Goal: Browse casually: Explore the website without a specific task or goal

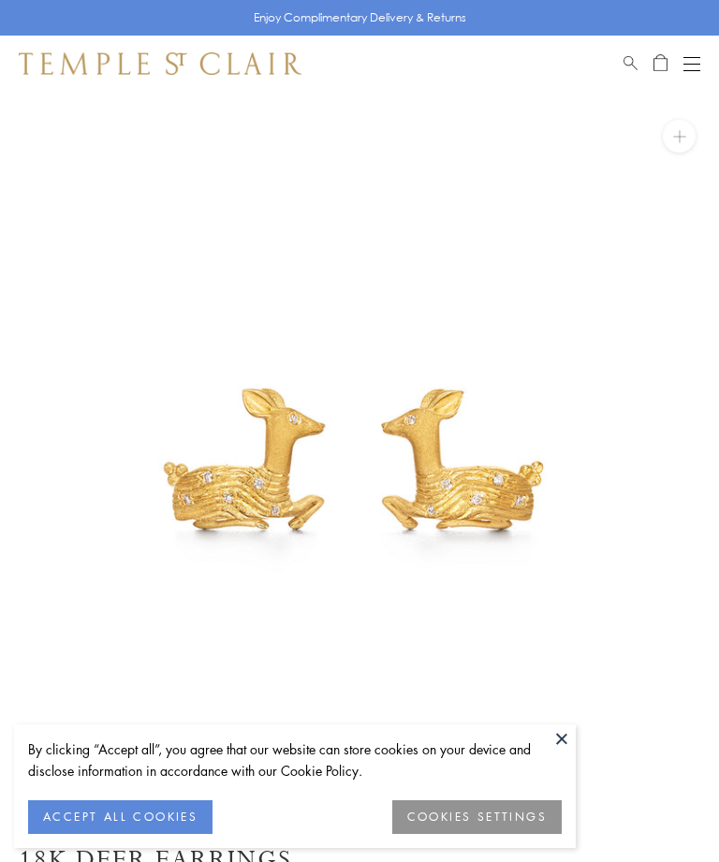
click at [156, 811] on button "ACCEPT ALL COOKIES" at bounding box center [120, 818] width 184 height 34
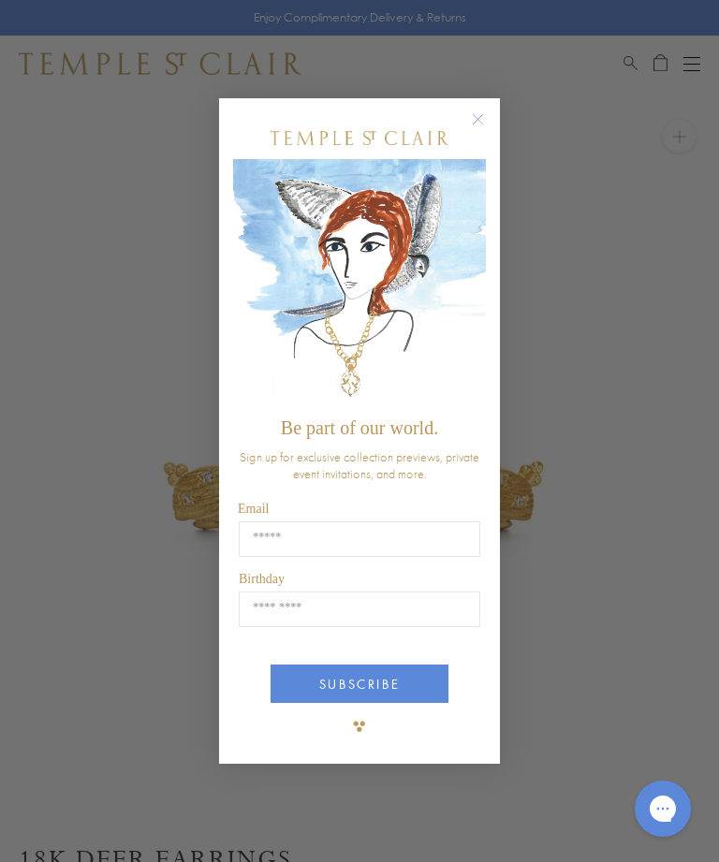
click at [481, 112] on circle "Close dialog" at bounding box center [478, 119] width 22 height 22
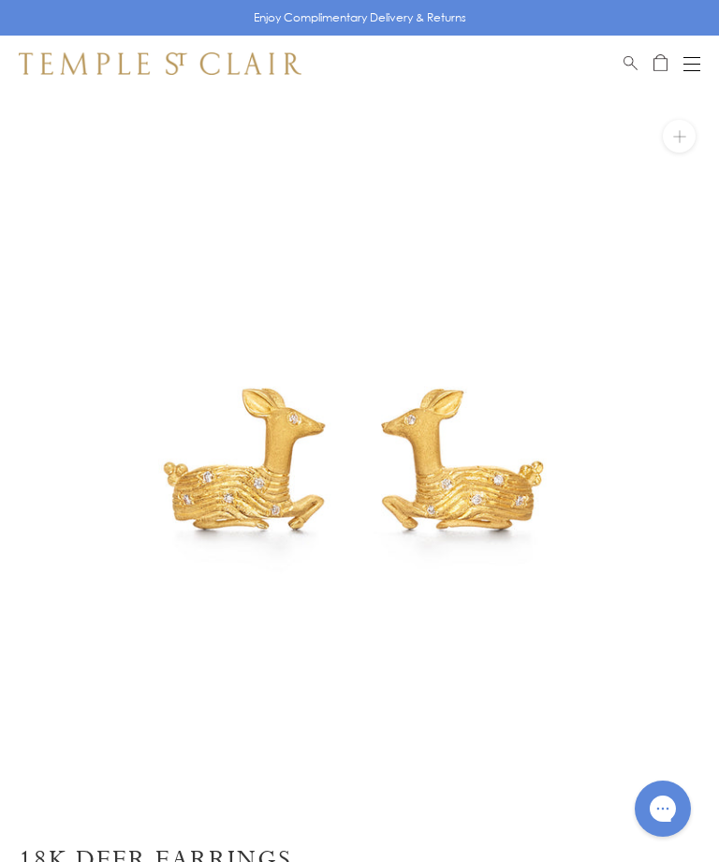
scroll to position [0, 21]
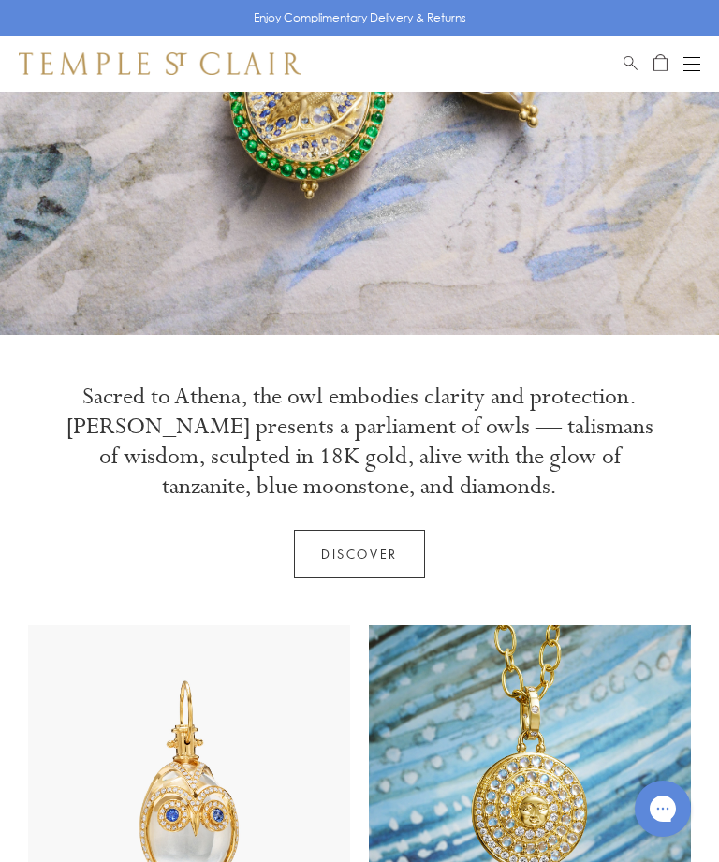
scroll to position [317, 0]
click at [373, 557] on link "Discover" at bounding box center [359, 555] width 131 height 49
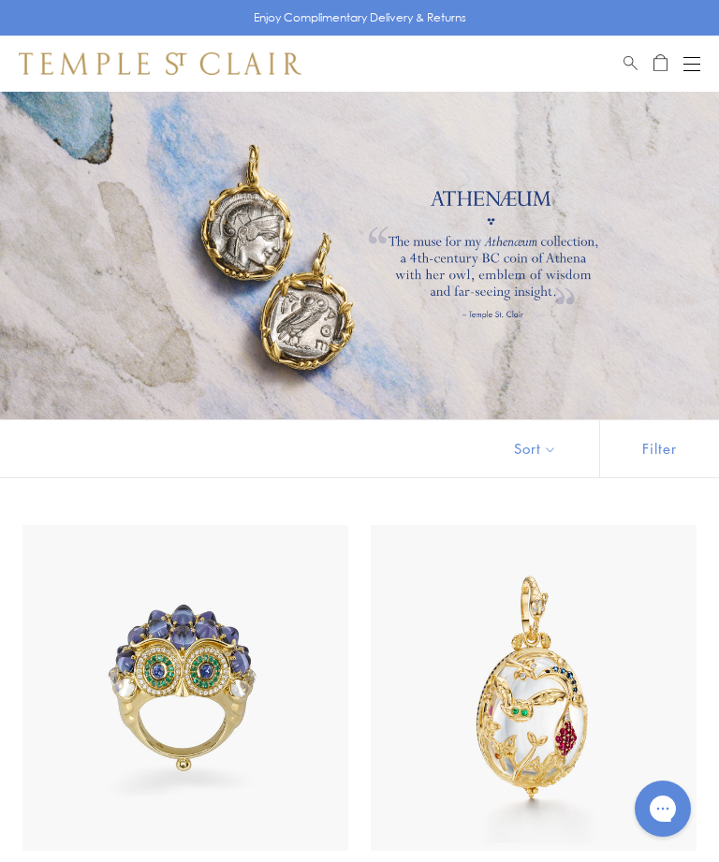
click at [692, 70] on div "Open navigation" at bounding box center [692, 70] width 17 height 1
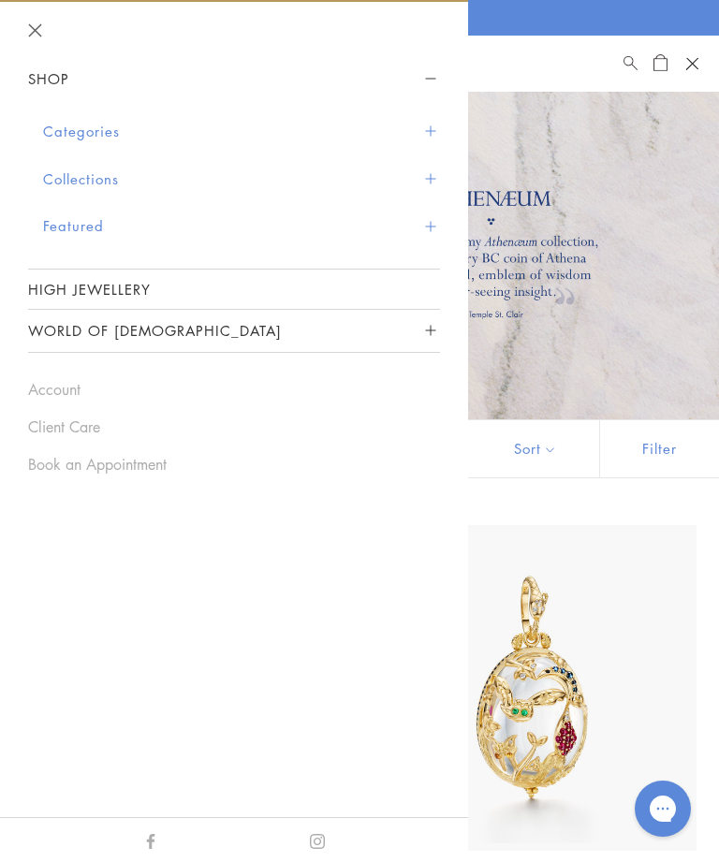
click at [431, 123] on button "Categories" at bounding box center [241, 132] width 397 height 48
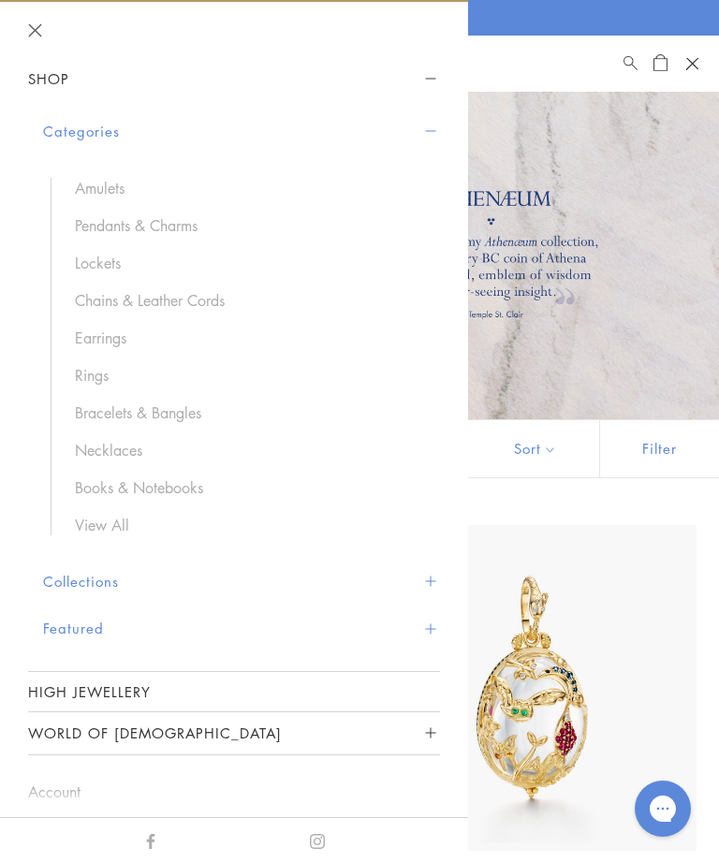
click at [90, 366] on link "Rings" at bounding box center [248, 375] width 346 height 21
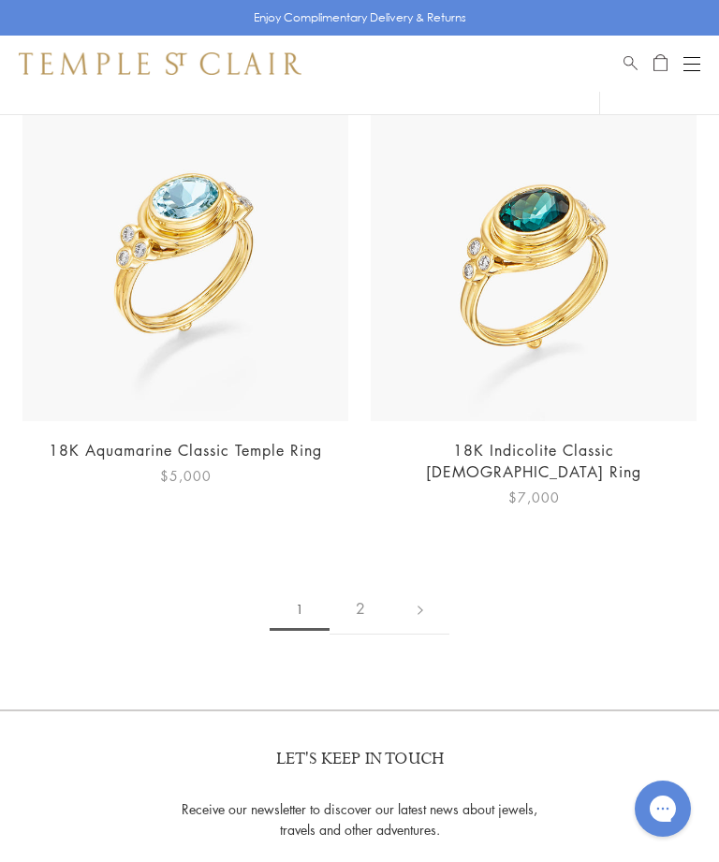
scroll to position [11004, 0]
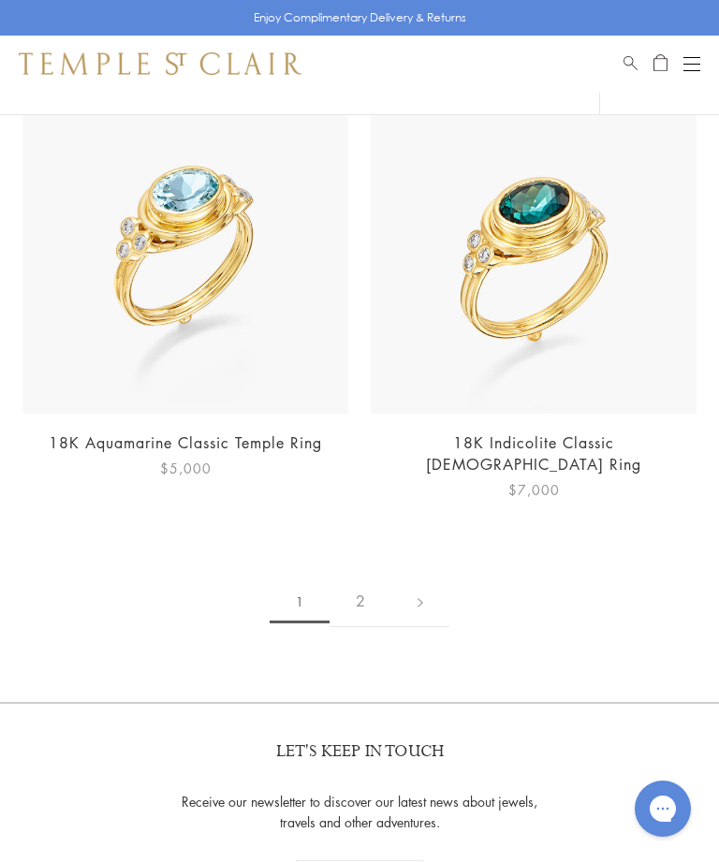
click at [364, 576] on link "2" at bounding box center [361, 602] width 62 height 52
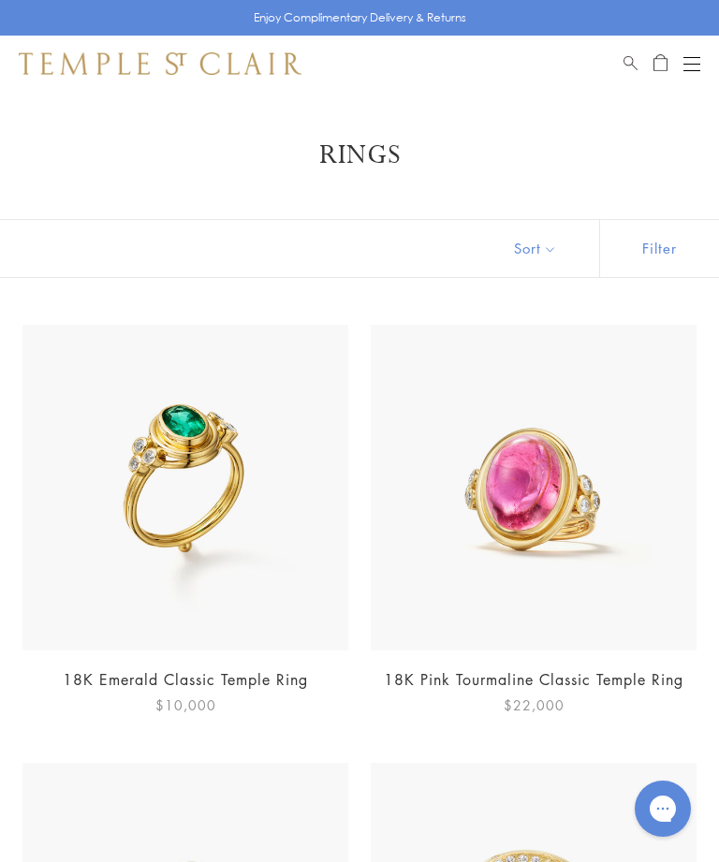
click at [696, 58] on button "Open navigation" at bounding box center [692, 63] width 17 height 22
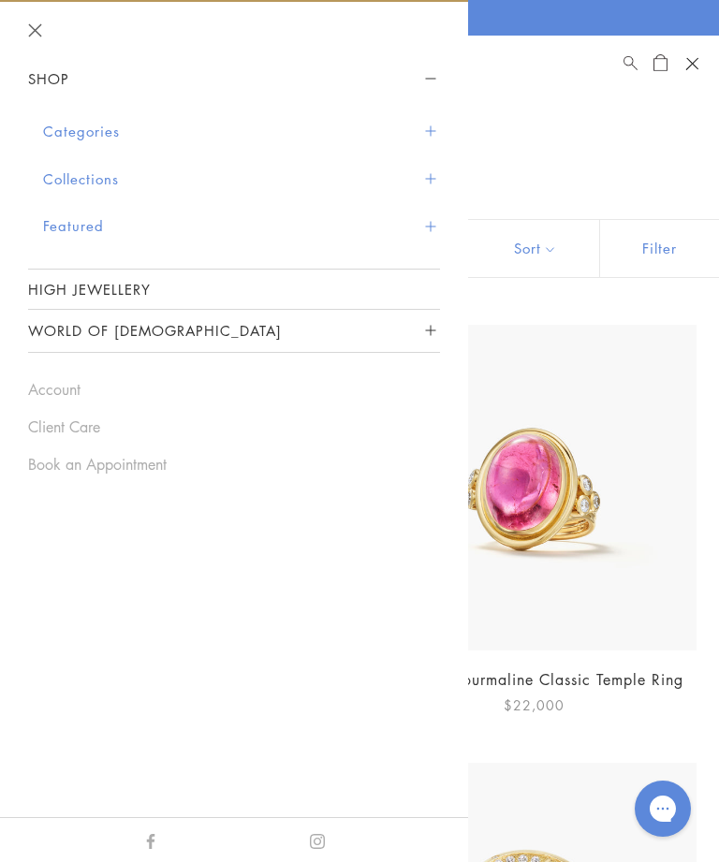
click at [420, 125] on button "Categories" at bounding box center [241, 132] width 397 height 48
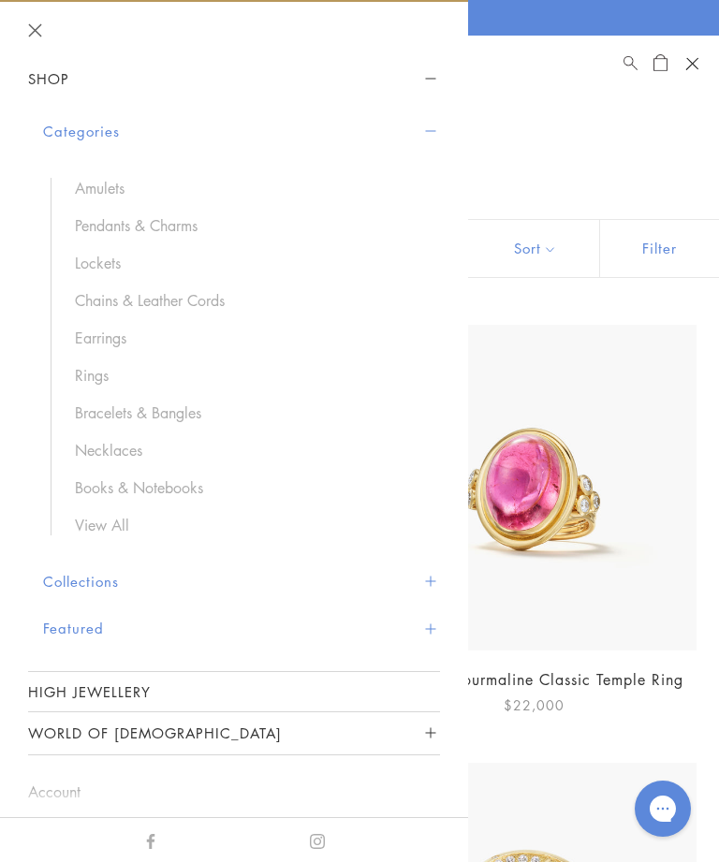
click at [125, 520] on link "View All" at bounding box center [248, 525] width 346 height 21
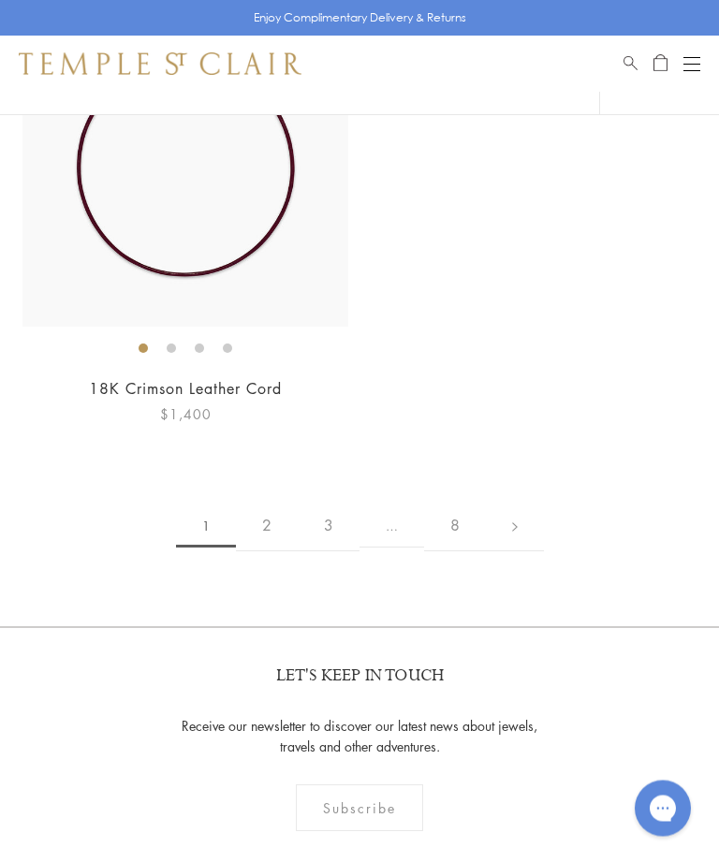
scroll to position [19181, 0]
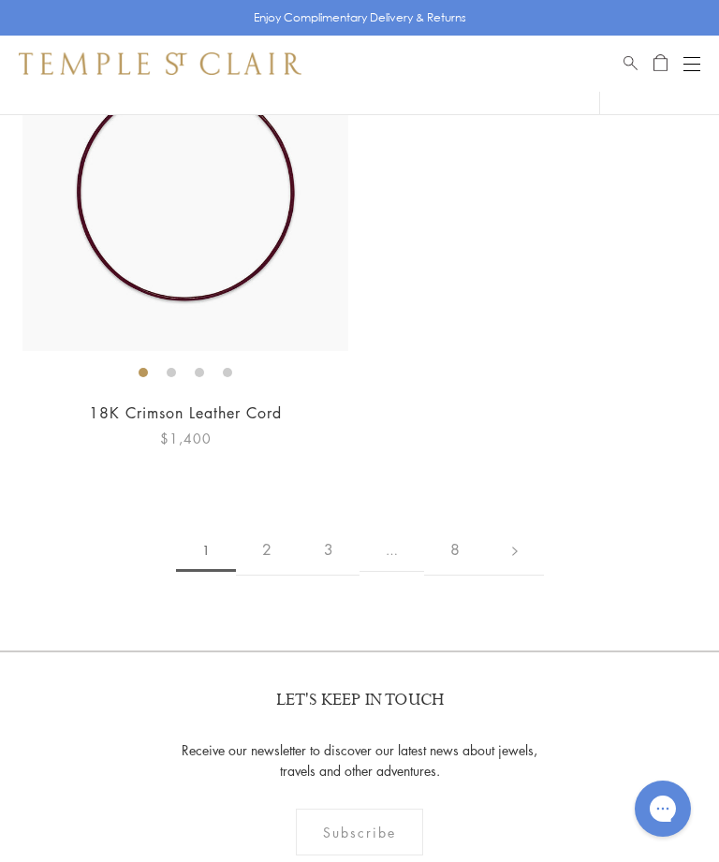
click at [263, 524] on link "2" at bounding box center [267, 550] width 62 height 52
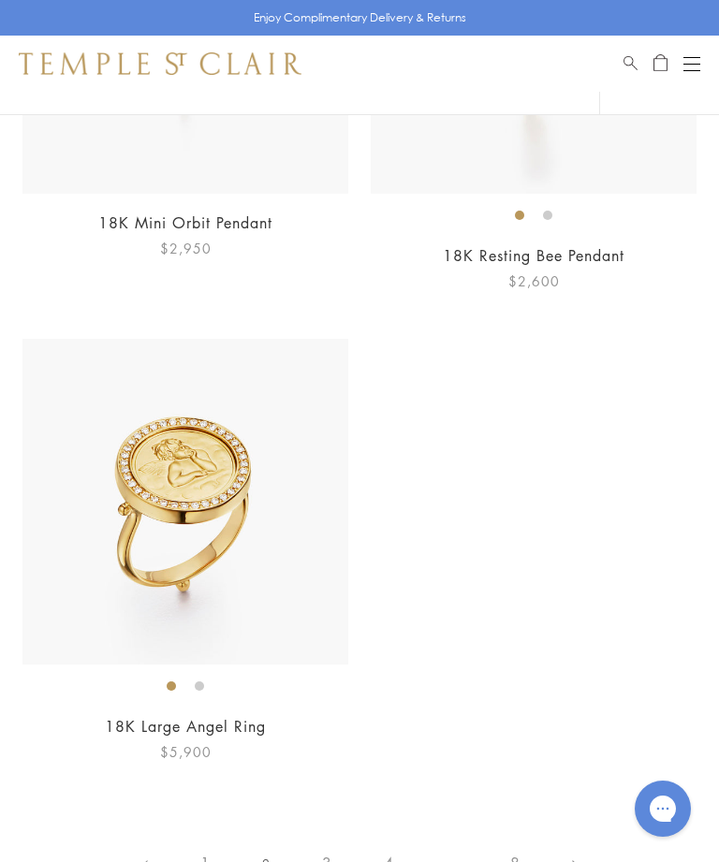
scroll to position [12928, 0]
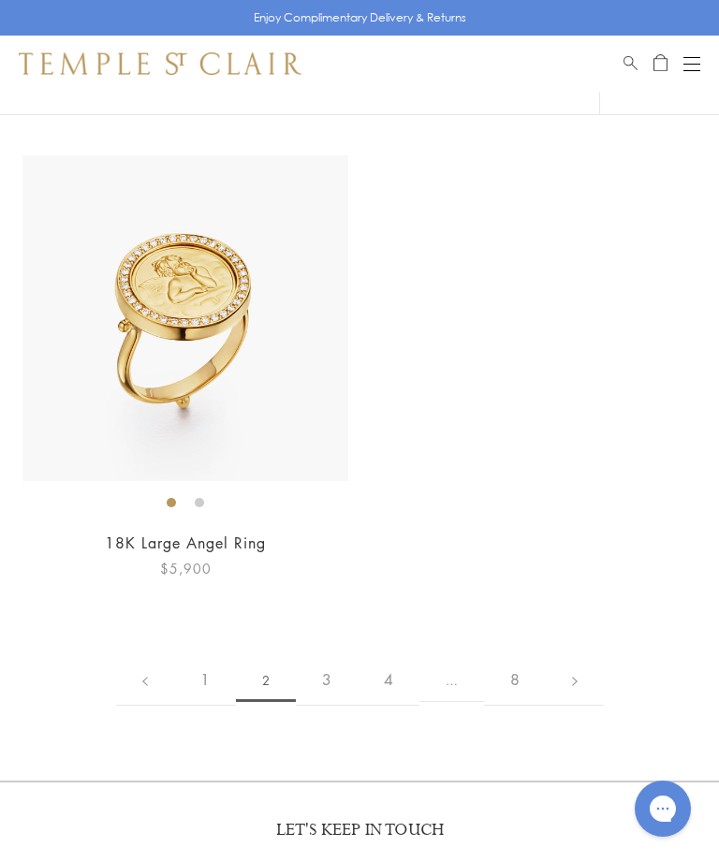
click at [330, 655] on link "3" at bounding box center [327, 681] width 62 height 52
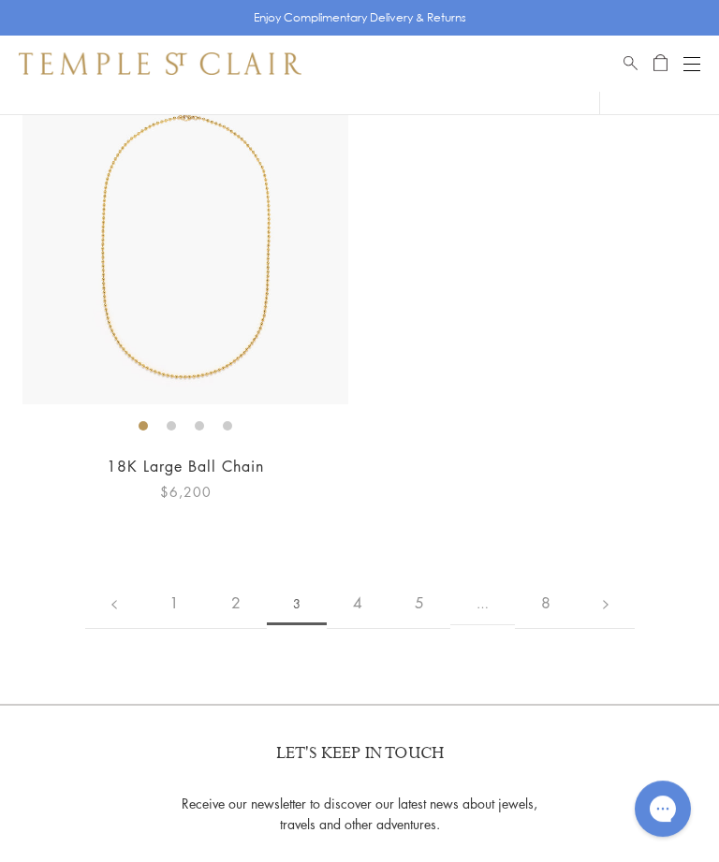
scroll to position [12973, 0]
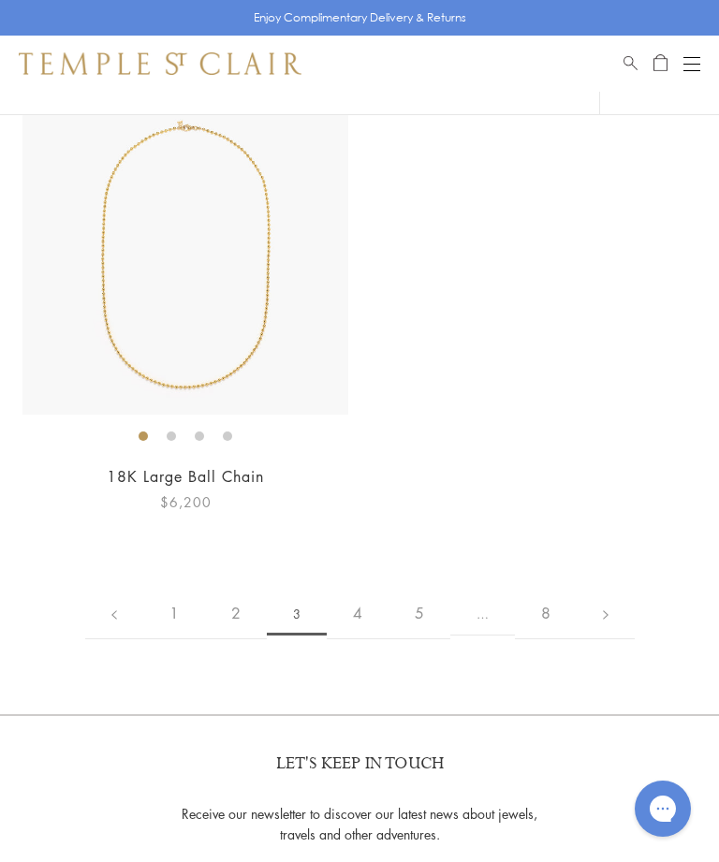
click at [603, 606] on link at bounding box center [606, 614] width 58 height 52
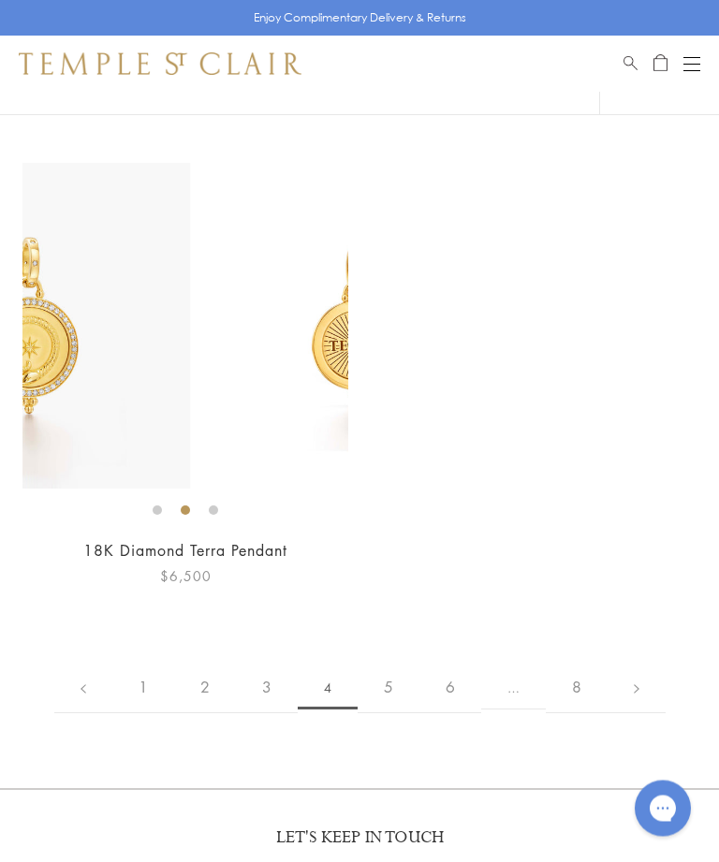
scroll to position [12878, 0]
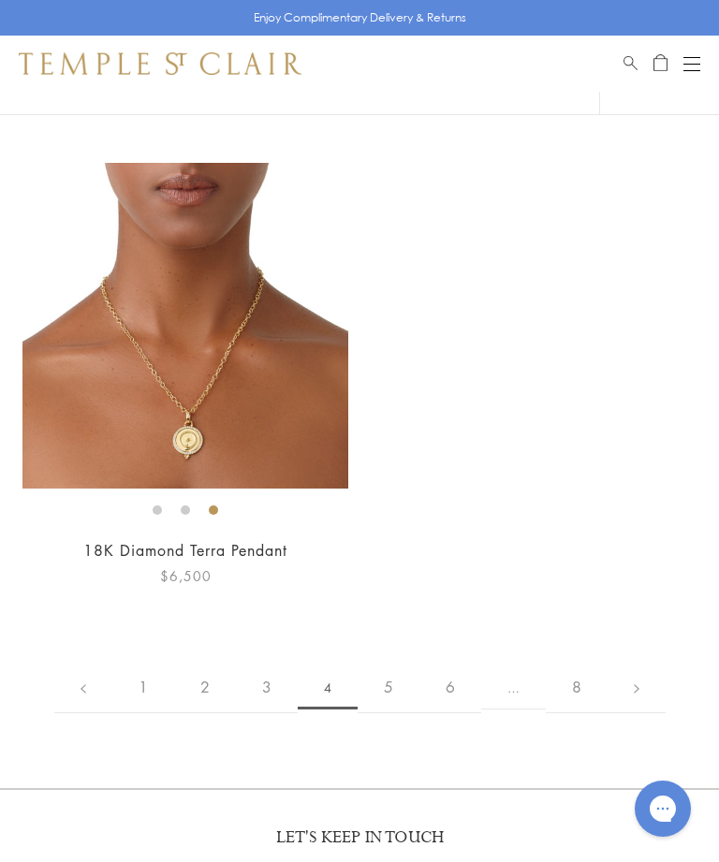
click at [397, 662] on link "5" at bounding box center [389, 688] width 62 height 52
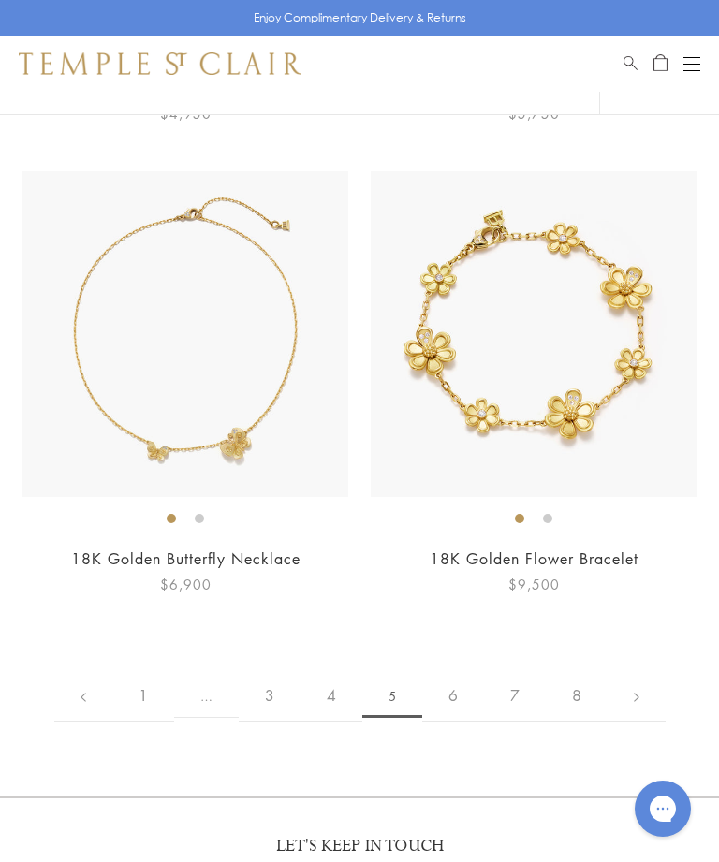
scroll to position [10985, 0]
click at [462, 670] on link "6" at bounding box center [453, 696] width 62 height 52
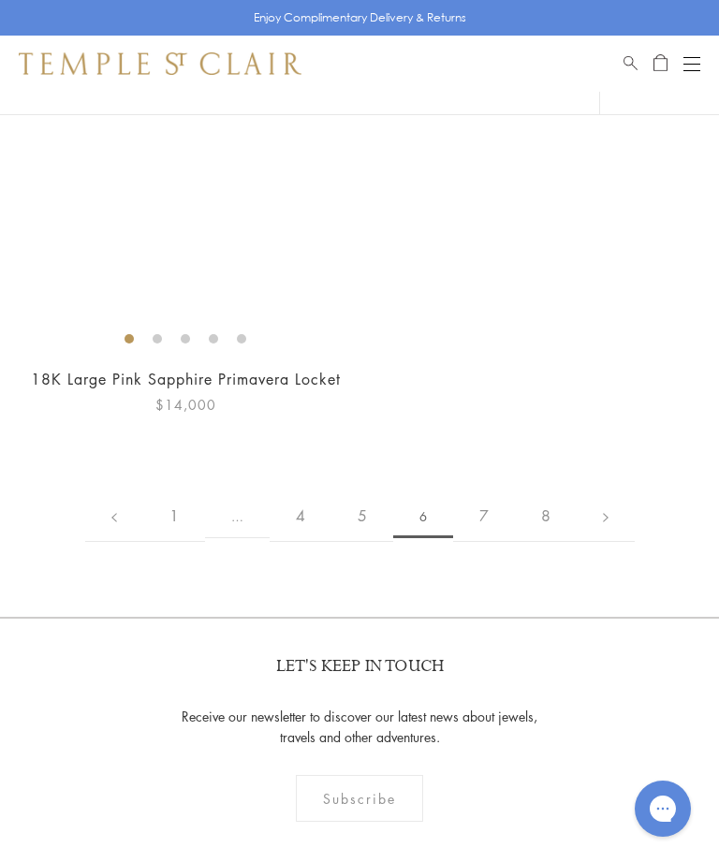
scroll to position [11537, 0]
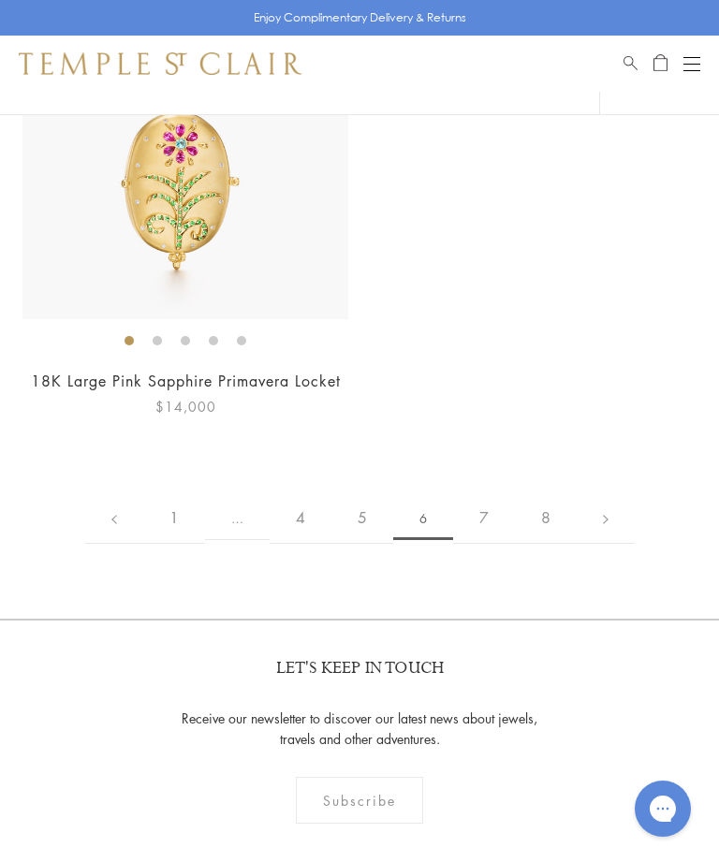
click at [482, 505] on link "7" at bounding box center [484, 519] width 62 height 52
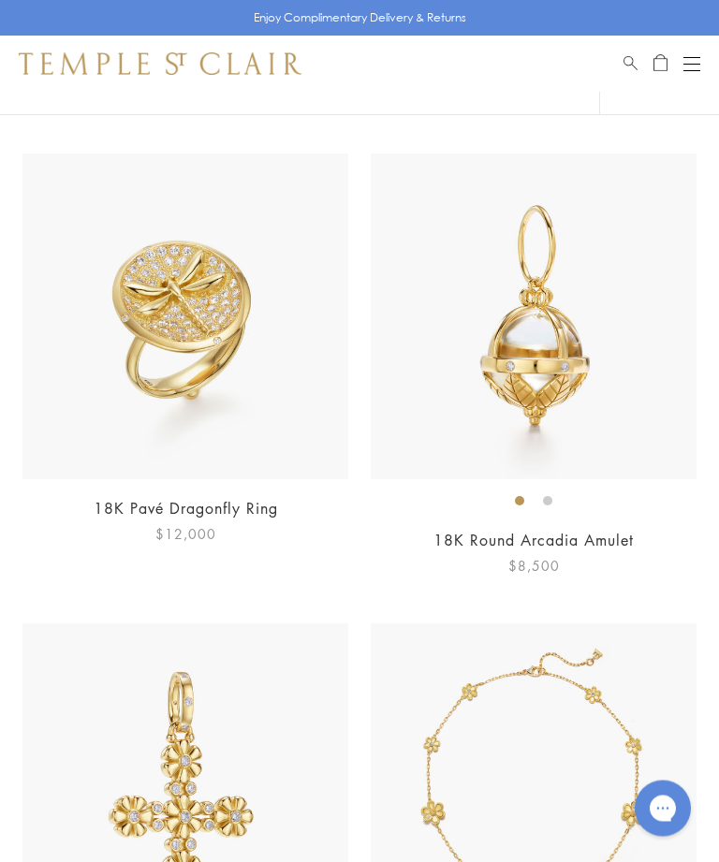
scroll to position [9693, 0]
click at [512, 381] on img at bounding box center [534, 317] width 326 height 326
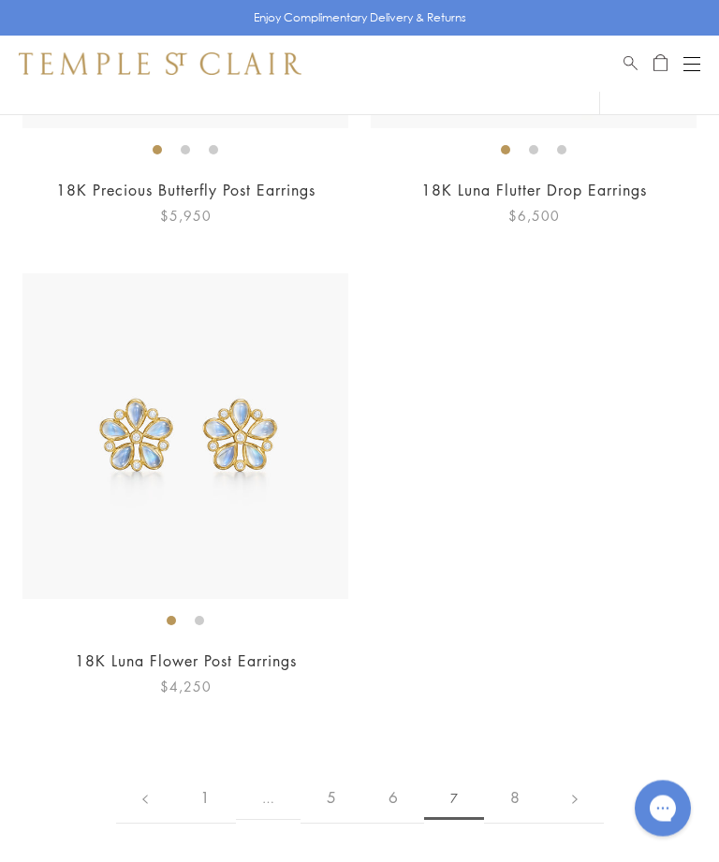
scroll to position [14389, 0]
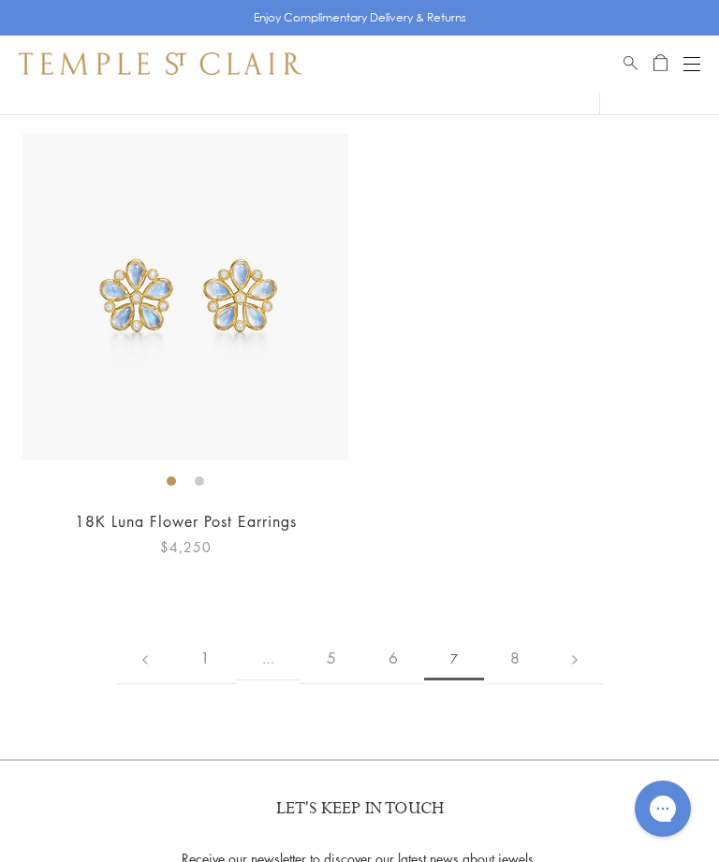
click at [515, 633] on link "8" at bounding box center [515, 659] width 62 height 52
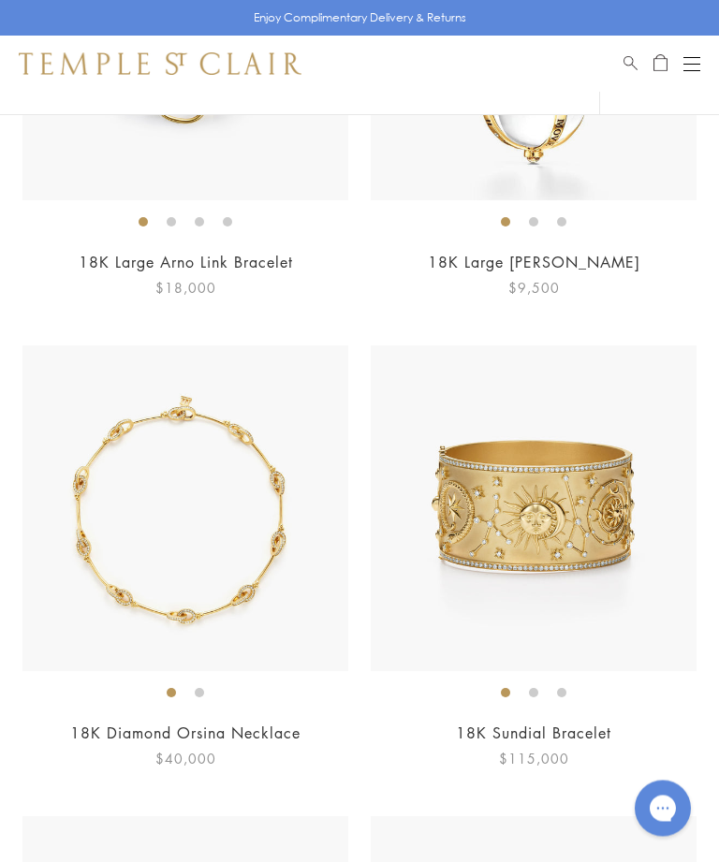
scroll to position [6445, 0]
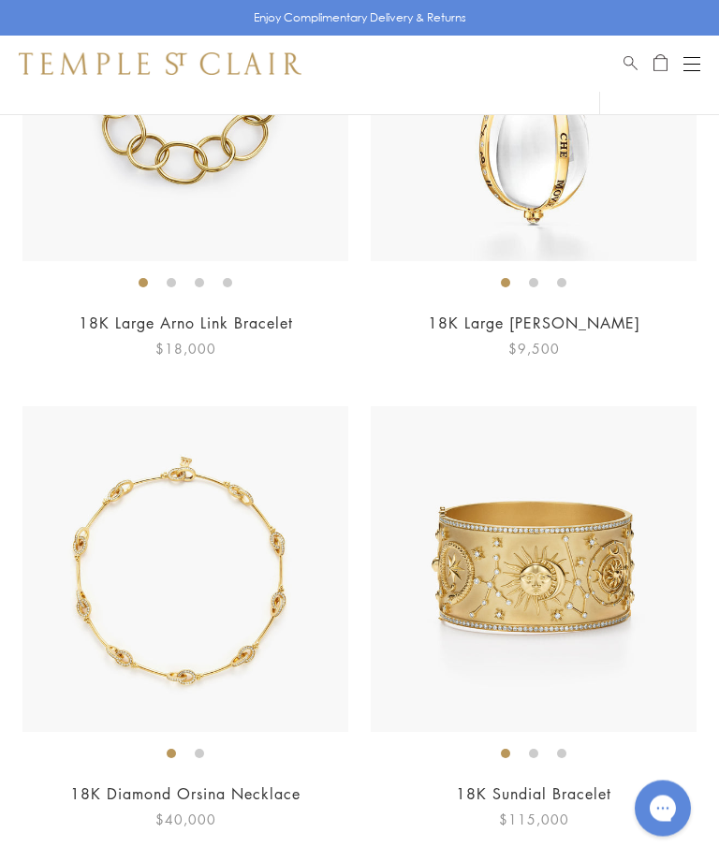
click at [698, 54] on button "Open navigation" at bounding box center [692, 63] width 17 height 22
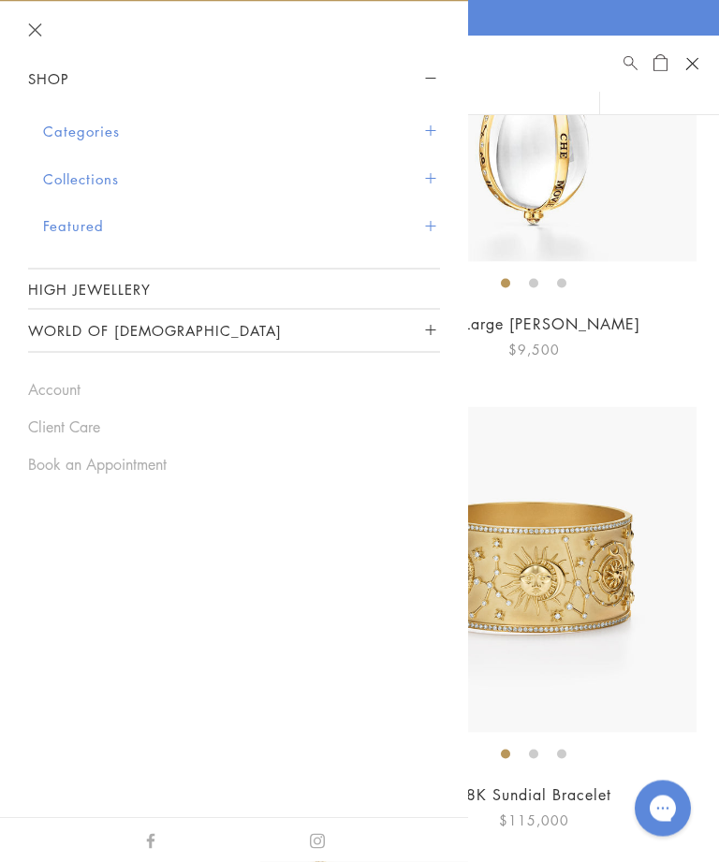
scroll to position [6446, 0]
click at [128, 275] on link "High Jewellery" at bounding box center [234, 289] width 412 height 39
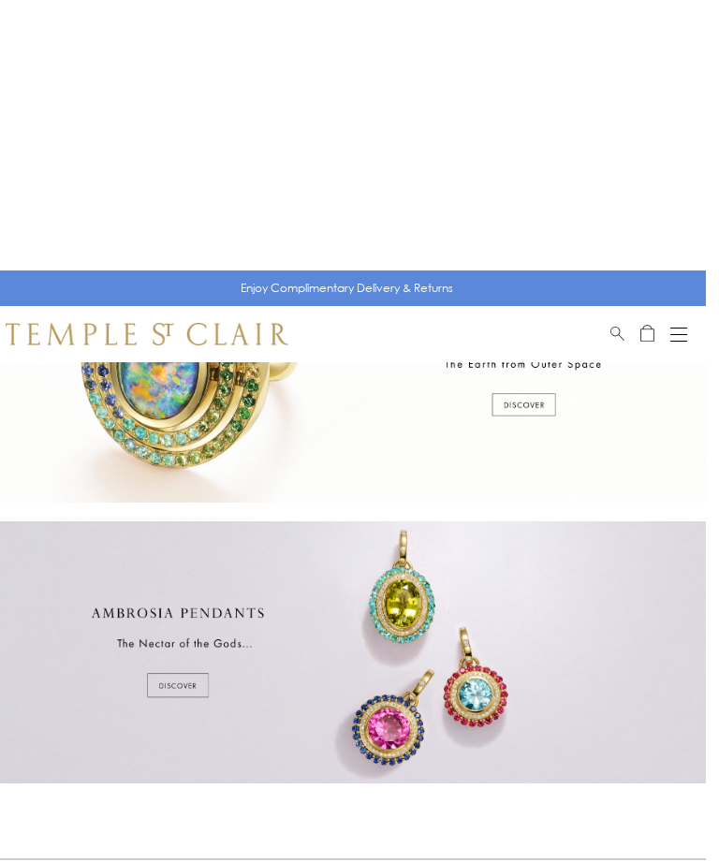
scroll to position [0, 5]
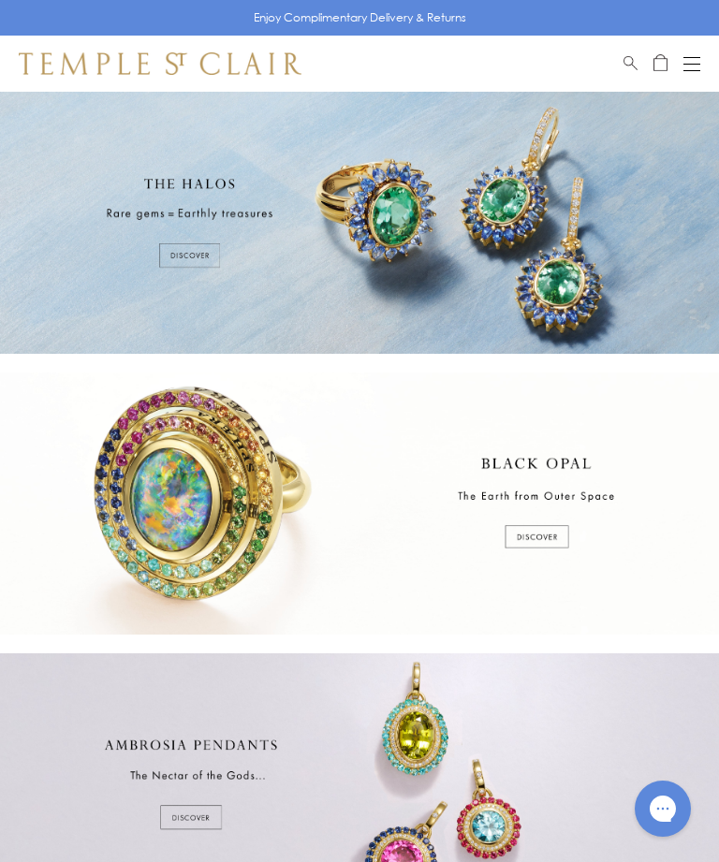
click at [272, 239] on div at bounding box center [359, 223] width 719 height 262
click at [343, 752] on div at bounding box center [359, 785] width 719 height 262
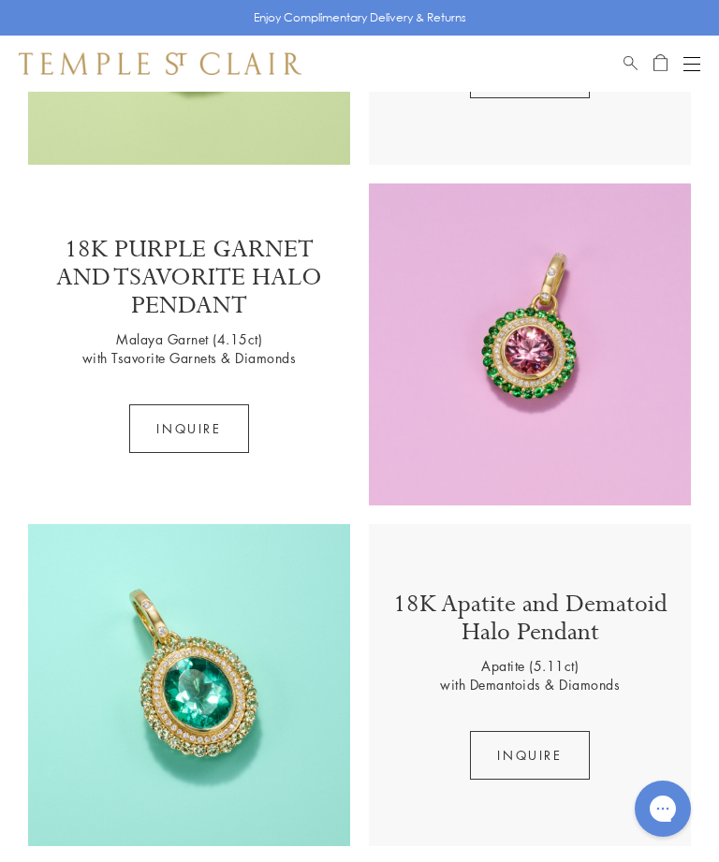
scroll to position [860, 0]
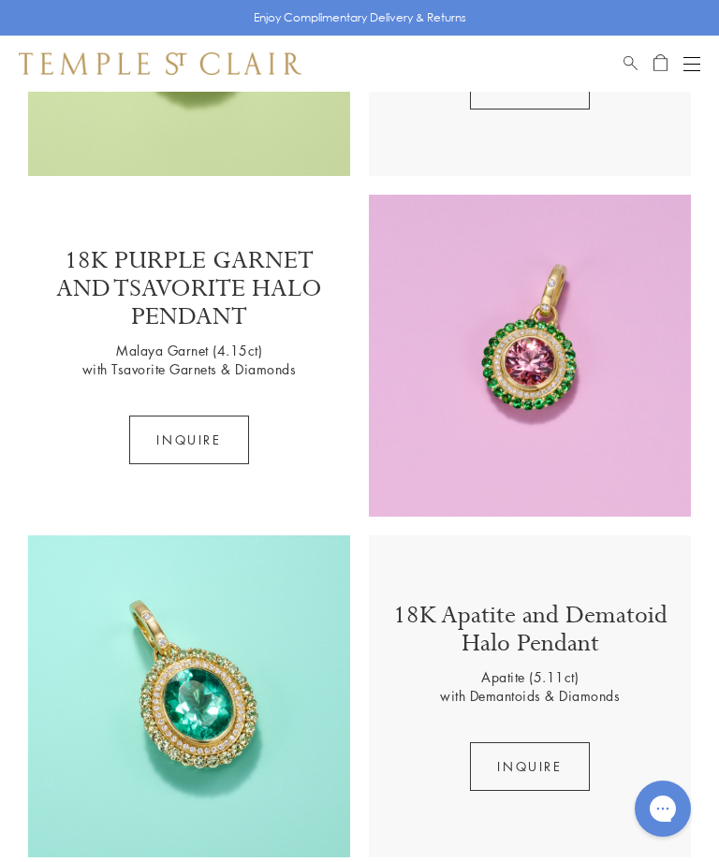
click at [699, 55] on button "Open navigation" at bounding box center [692, 63] width 17 height 22
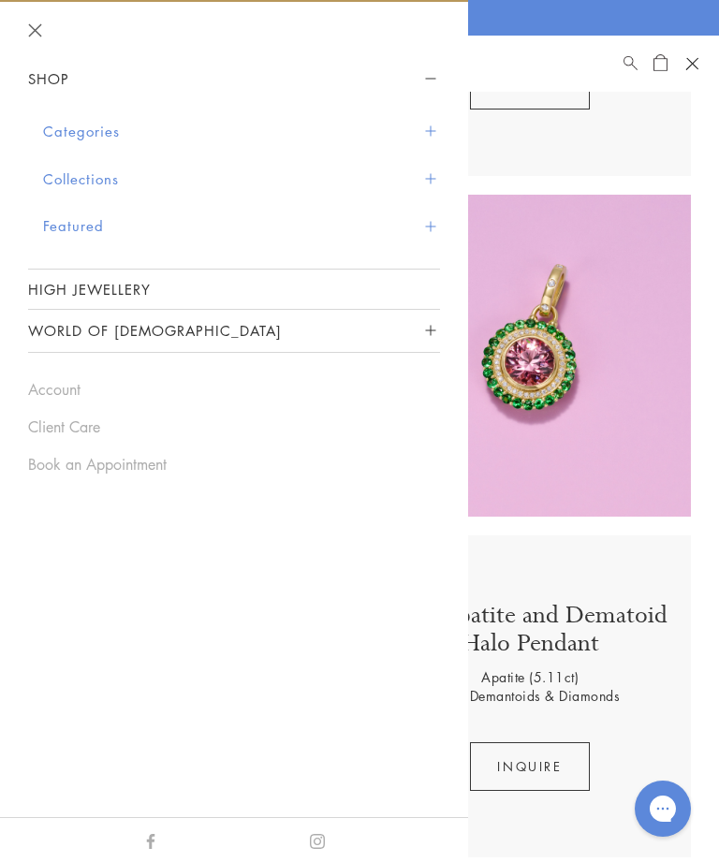
click at [99, 132] on button "Categories" at bounding box center [241, 132] width 397 height 48
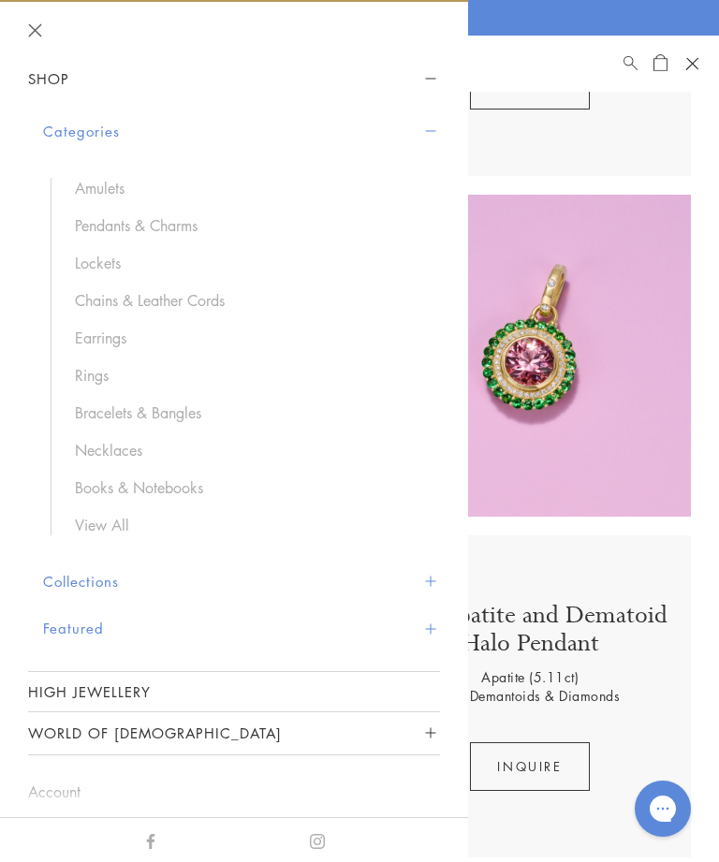
click at [206, 302] on link "Chains & Leather Cords" at bounding box center [248, 300] width 346 height 21
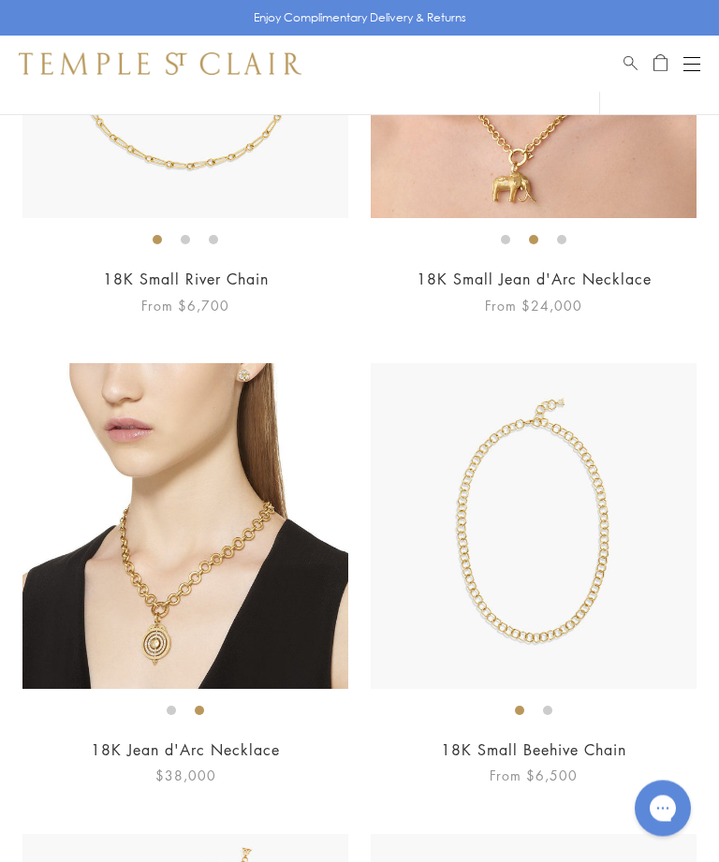
scroll to position [904, 0]
click at [248, 573] on img at bounding box center [185, 526] width 326 height 326
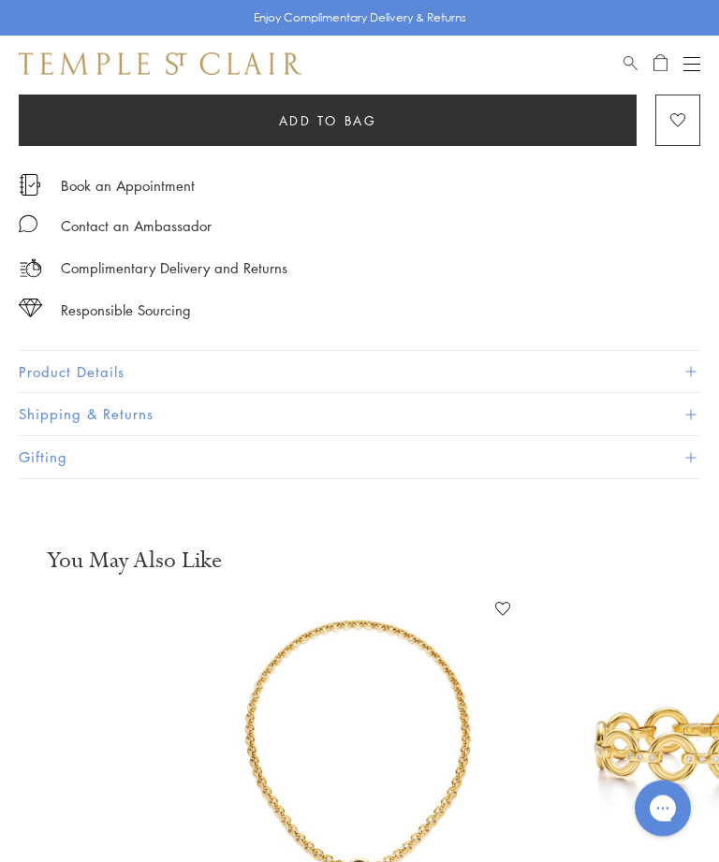
scroll to position [863, 0]
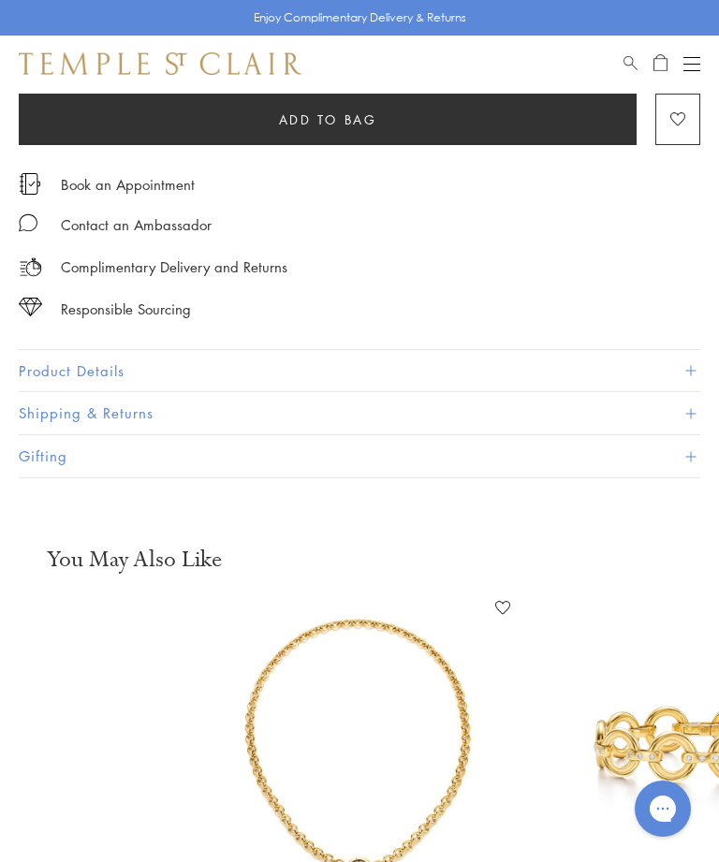
click at [690, 358] on button "Product Details" at bounding box center [360, 371] width 682 height 42
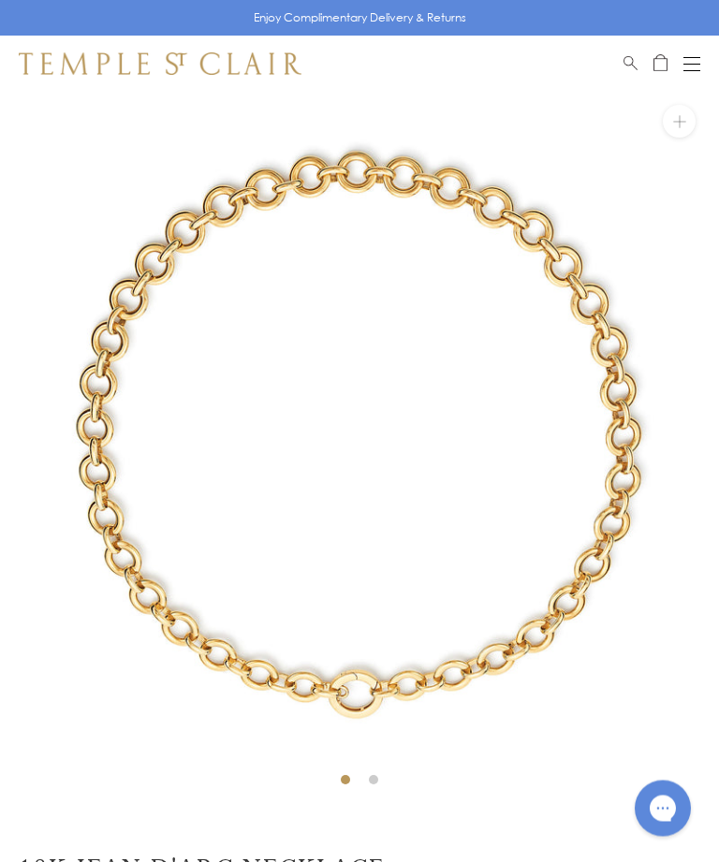
scroll to position [0, 0]
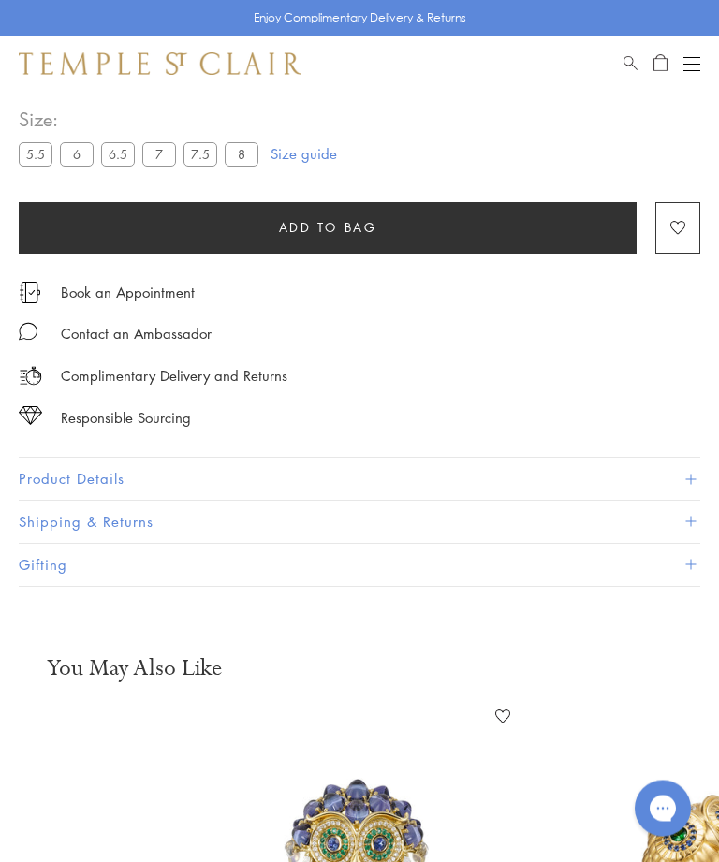
scroll to position [829, 0]
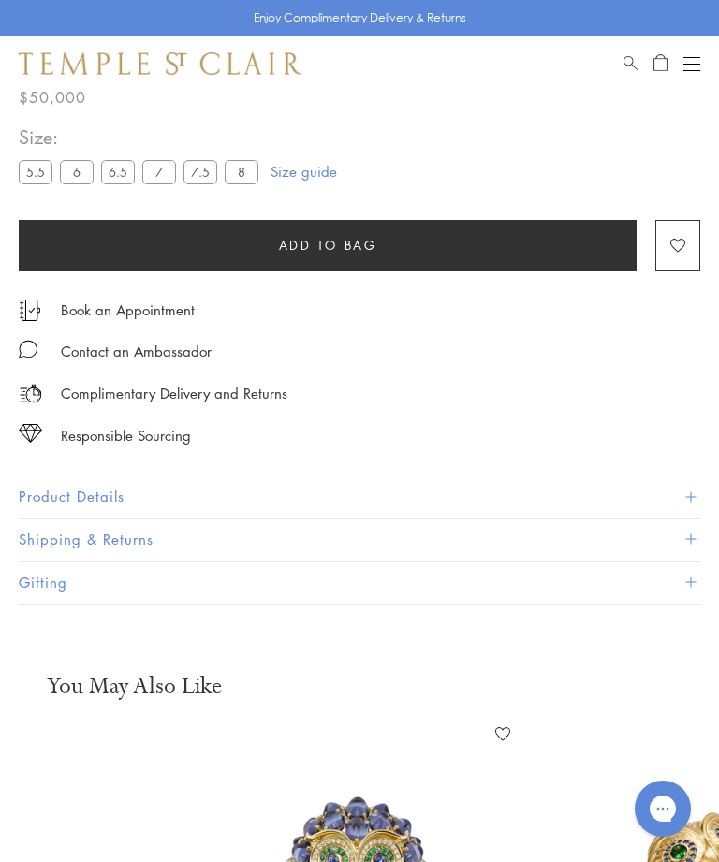
click at [691, 479] on button "Product Details" at bounding box center [360, 497] width 682 height 42
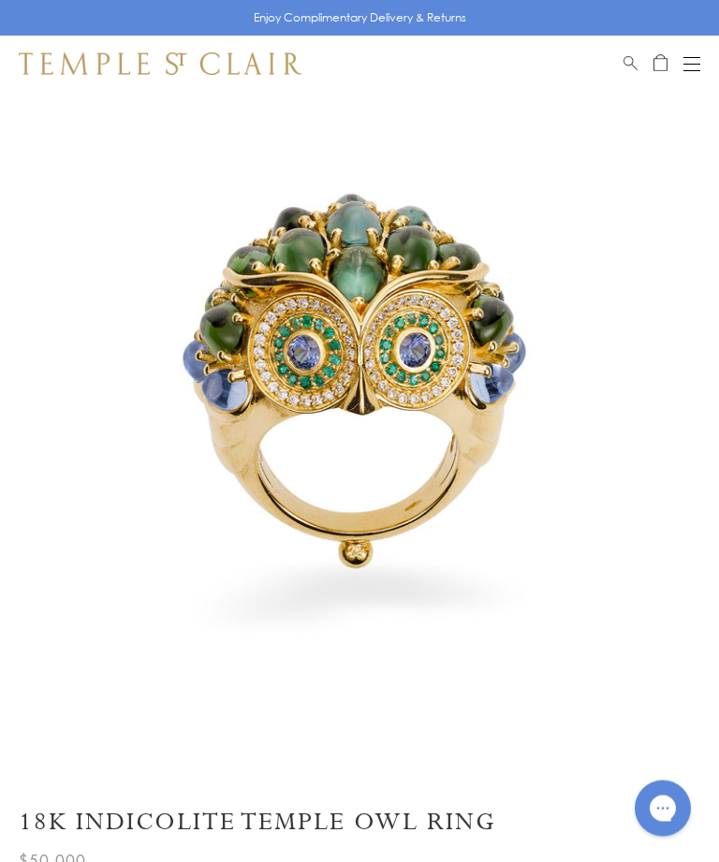
scroll to position [66, 0]
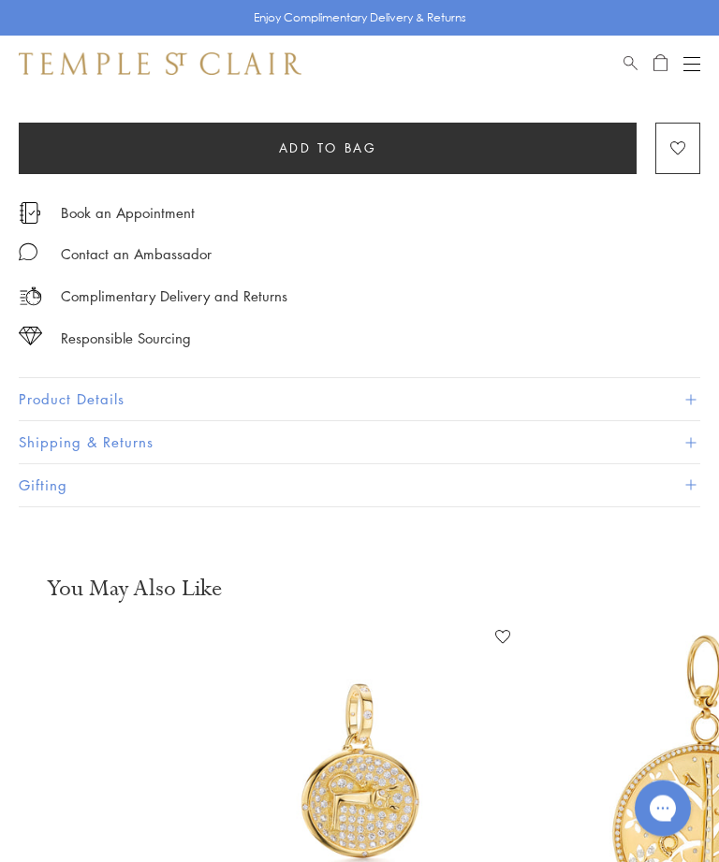
scroll to position [921, 0]
click at [689, 394] on span at bounding box center [690, 399] width 10 height 10
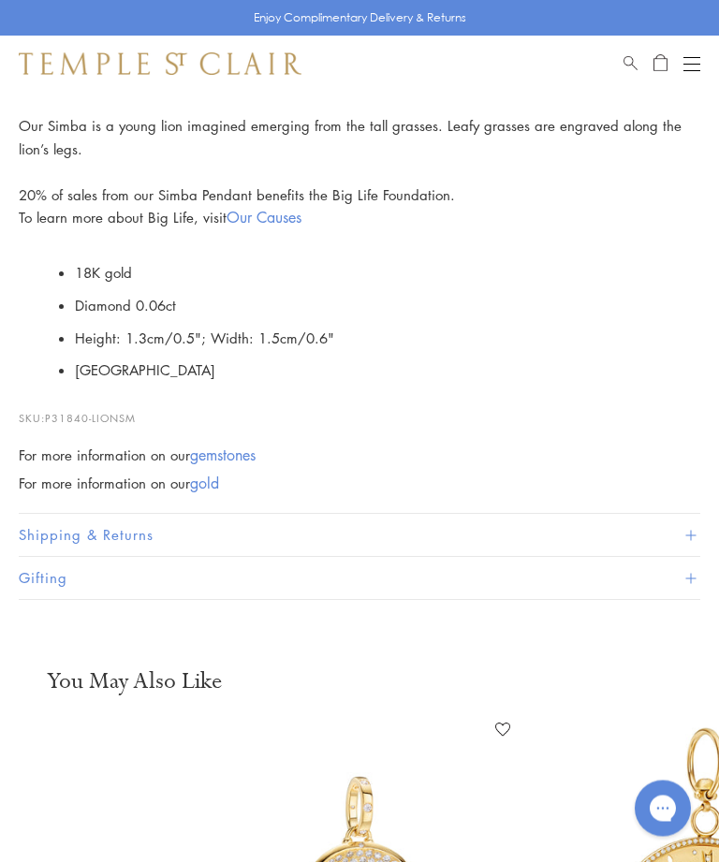
scroll to position [1237, 0]
